Goal: Task Accomplishment & Management: Manage account settings

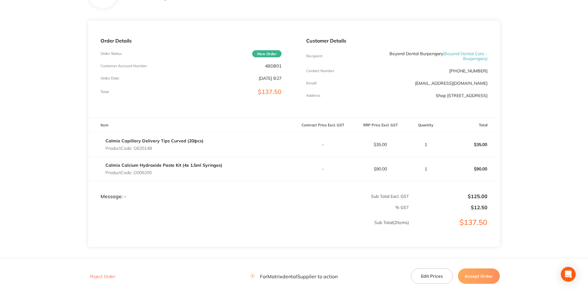
scroll to position [62, 0]
click at [430, 274] on button "Edit Prices" at bounding box center [432, 276] width 42 height 15
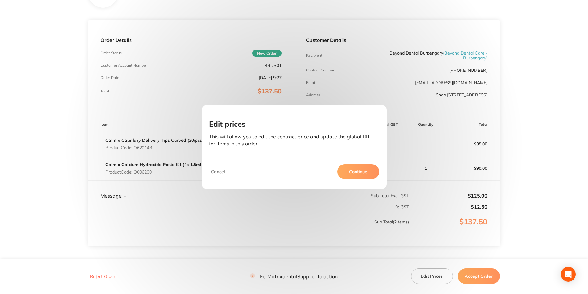
click at [349, 171] on button "Continue" at bounding box center [359, 171] width 42 height 15
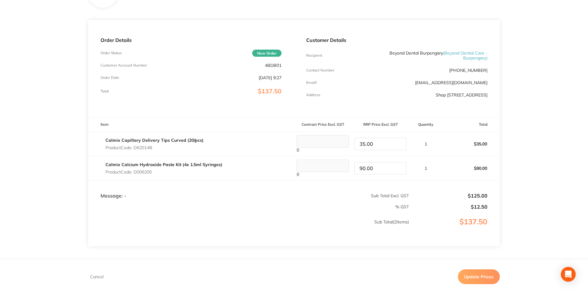
click at [334, 163] on tr "Calmix Calcium Hydroxide Paste Kit (4x 1.5ml Syringes) Product Code: O006200 0 …" at bounding box center [294, 168] width 412 height 24
type input "119.00"
click at [437, 172] on td "1" at bounding box center [425, 168] width 33 height 24
click at [477, 281] on button "Update Prices" at bounding box center [479, 277] width 42 height 15
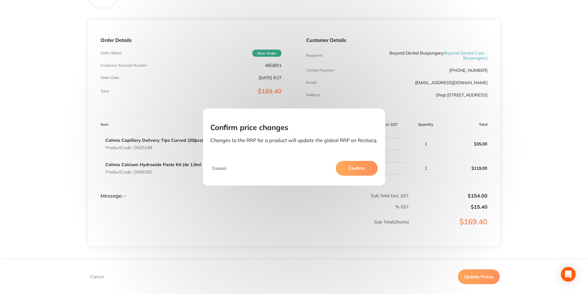
click at [360, 164] on button "Confirm" at bounding box center [357, 168] width 42 height 15
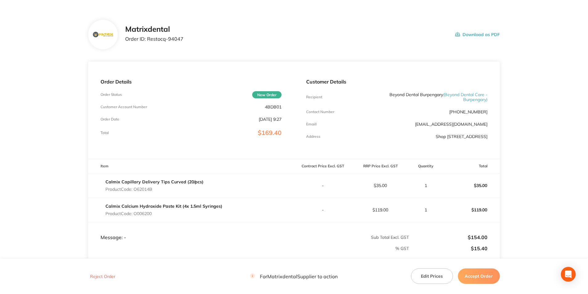
scroll to position [31, 0]
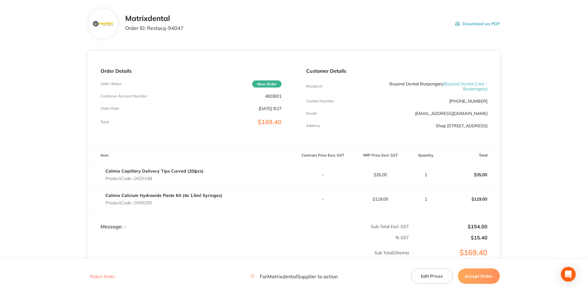
click at [479, 275] on button "Accept Order" at bounding box center [479, 276] width 42 height 15
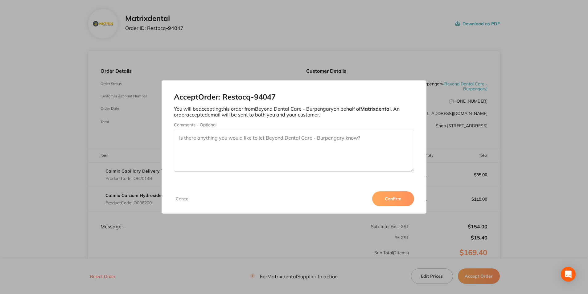
click at [233, 140] on textarea "Comments - Optional" at bounding box center [294, 151] width 240 height 42
type textarea "Thank you"
click at [384, 201] on button "Confirm" at bounding box center [393, 199] width 42 height 15
